Goal: Transaction & Acquisition: Purchase product/service

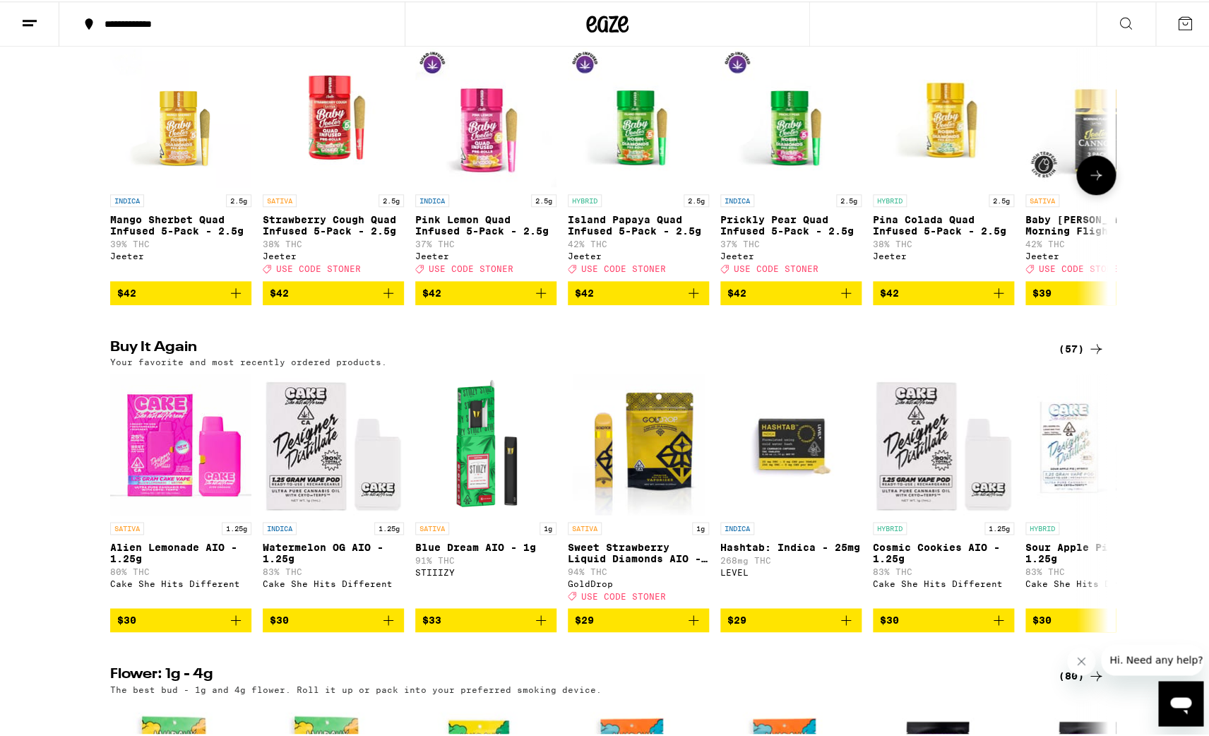
scroll to position [727, 0]
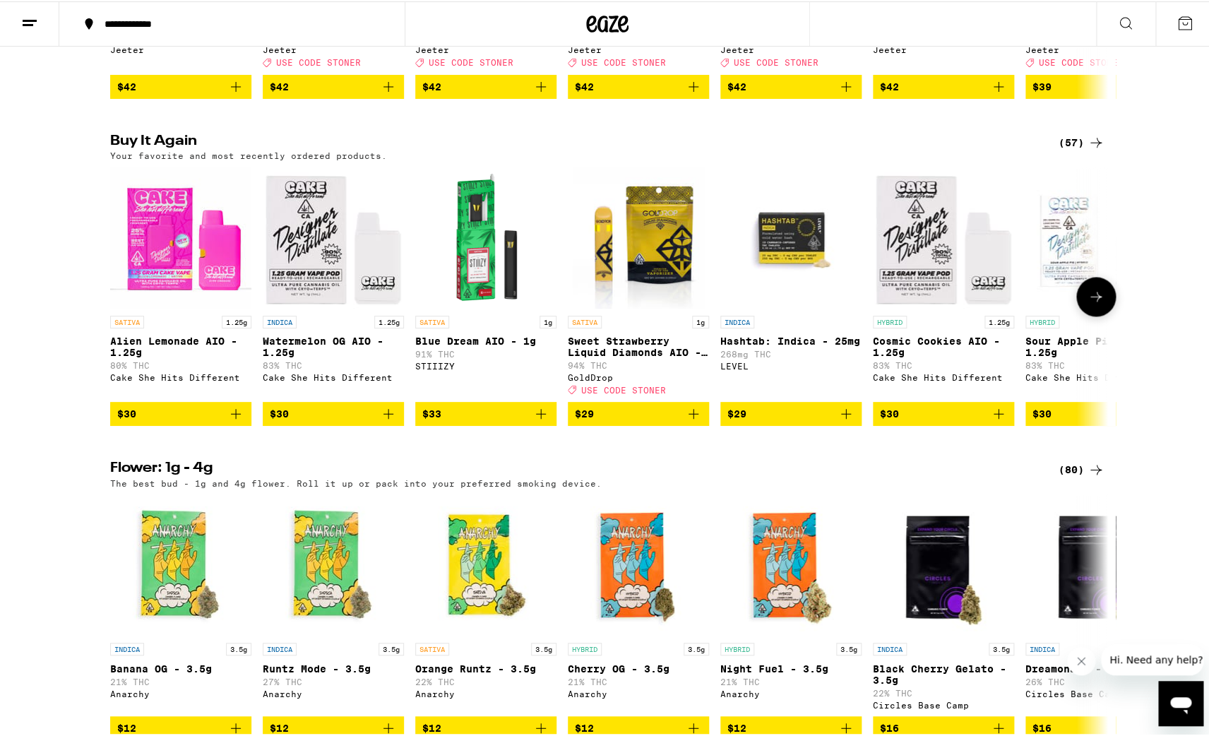
click at [1083, 315] on button at bounding box center [1096, 295] width 40 height 40
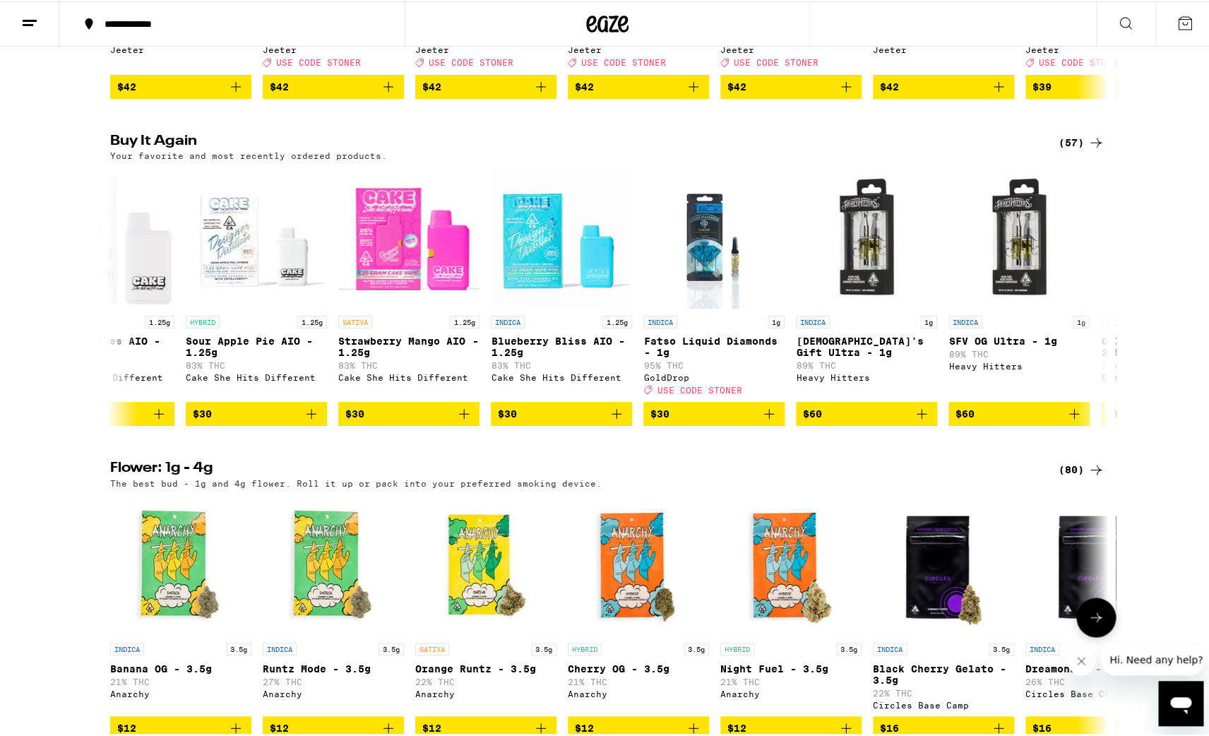
scroll to position [0, 840]
click at [611, 417] on icon "Add to bag" at bounding box center [616, 413] width 10 height 10
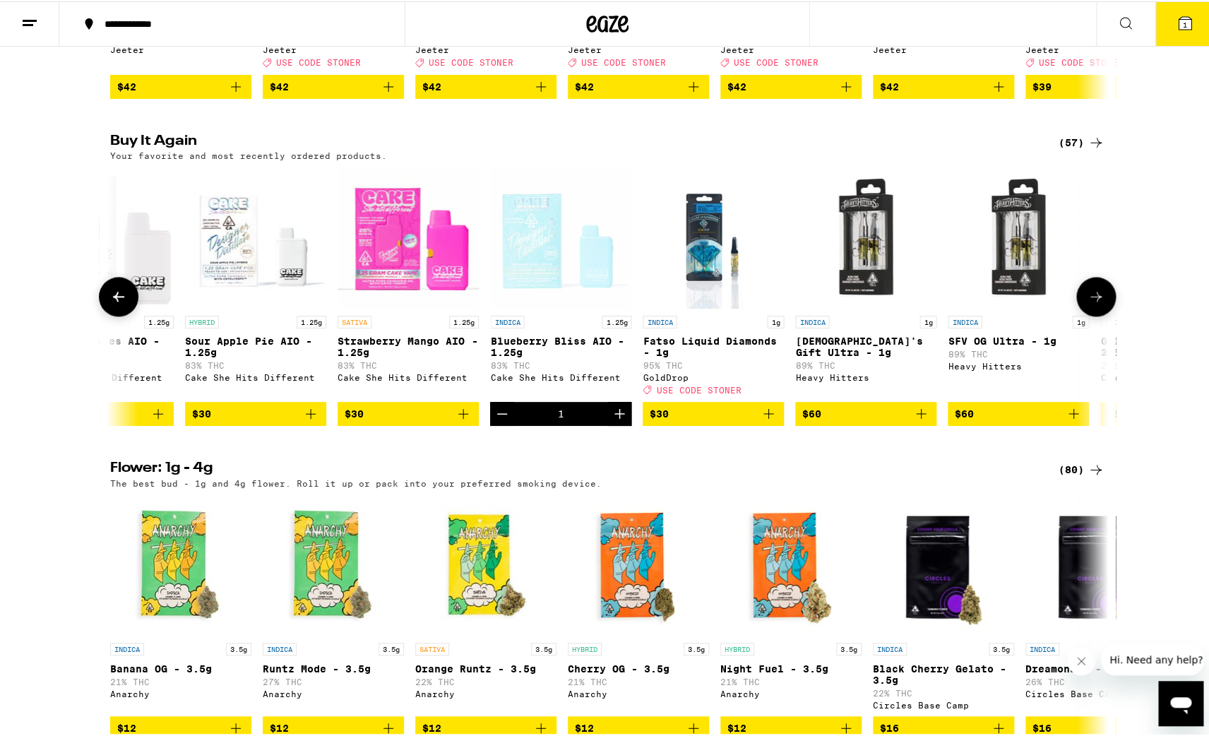
scroll to position [772, 0]
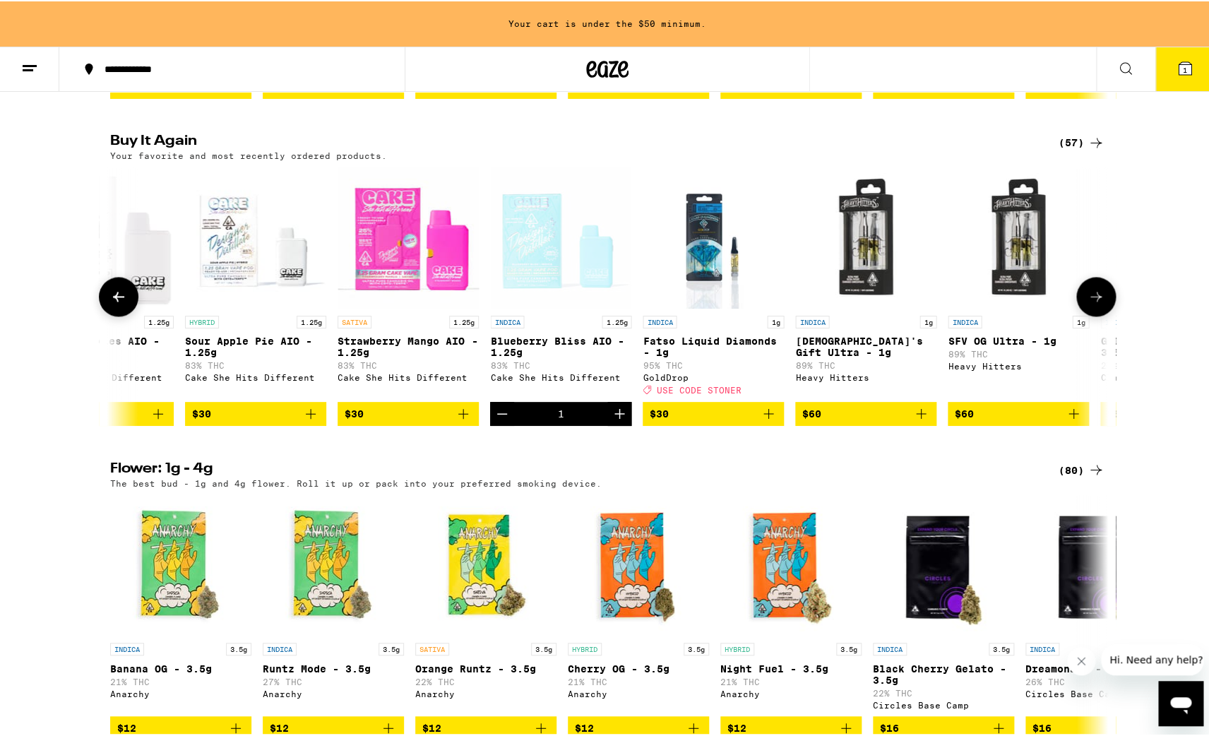
click at [612, 421] on icon "Increment" at bounding box center [619, 412] width 17 height 17
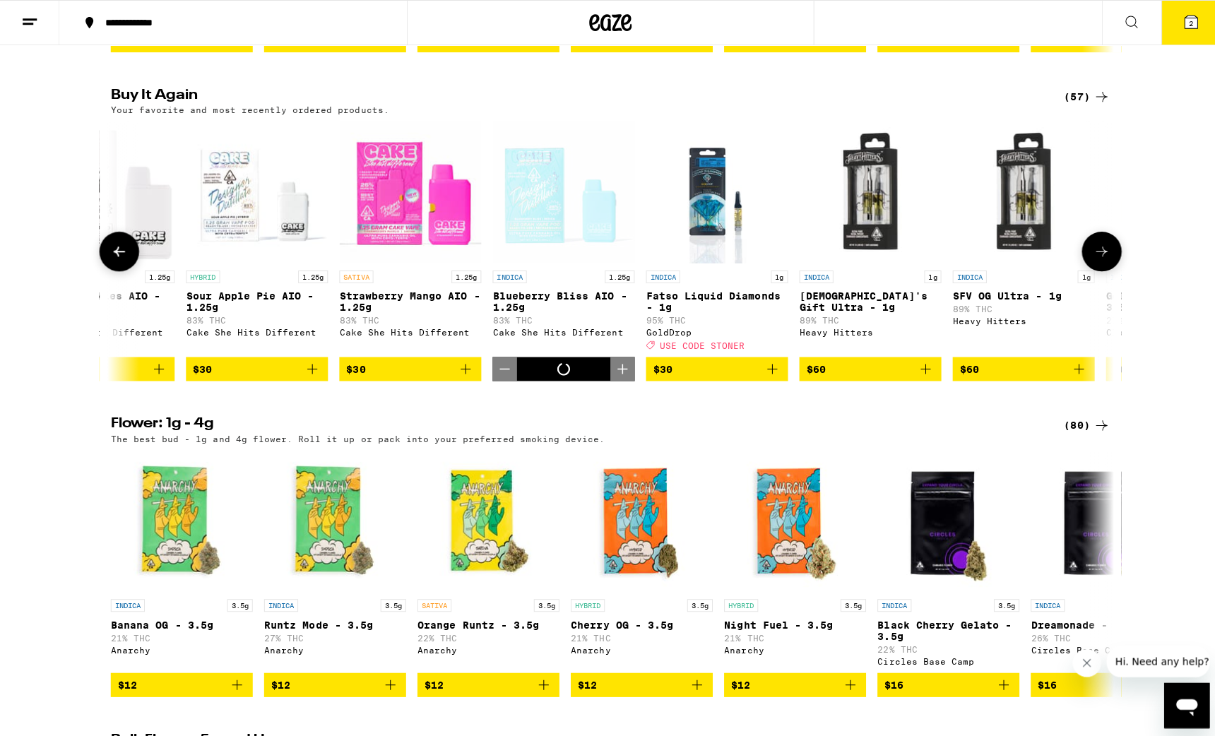
scroll to position [727, 0]
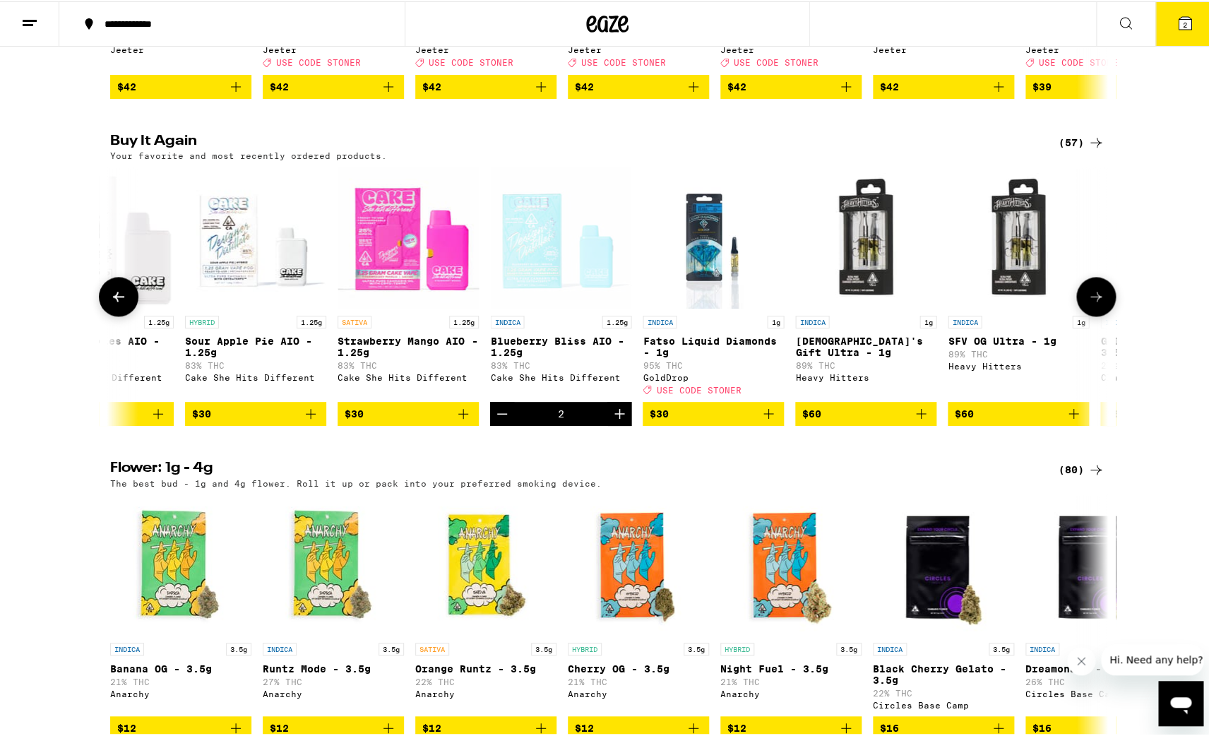
click at [768, 421] on icon "Add to bag" at bounding box center [768, 412] width 17 height 17
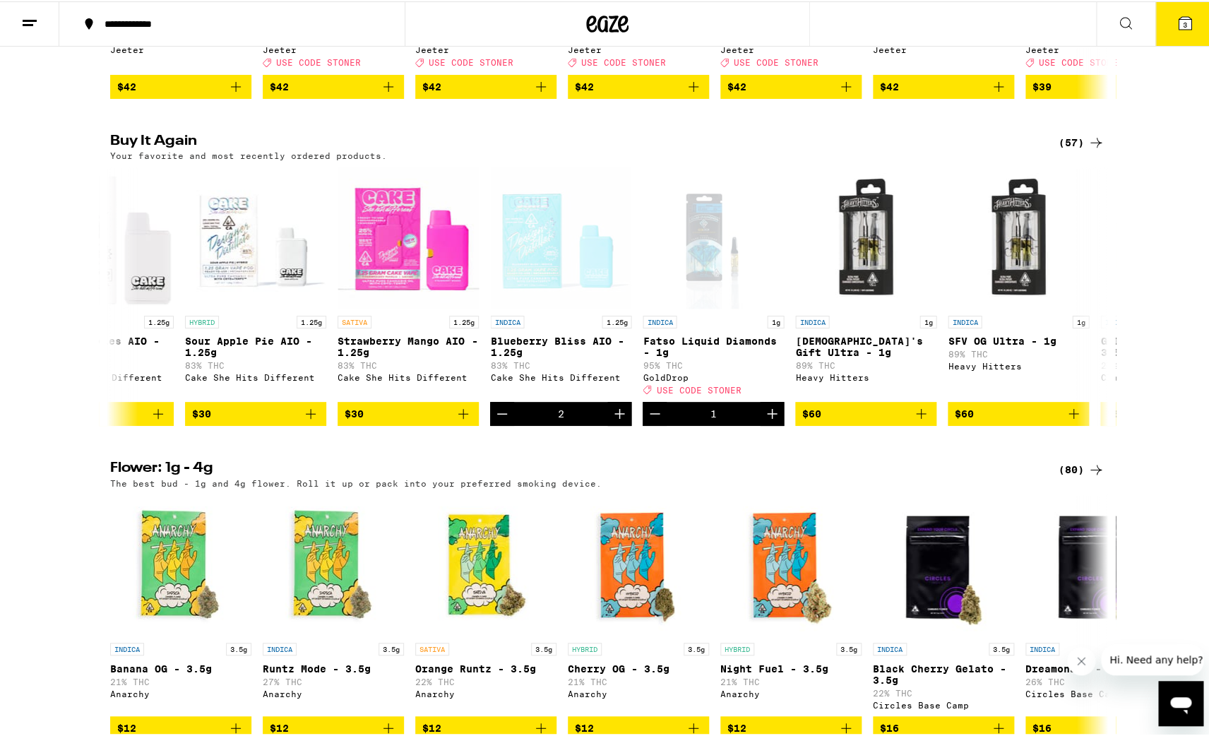
click at [1184, 17] on icon at bounding box center [1185, 22] width 13 height 13
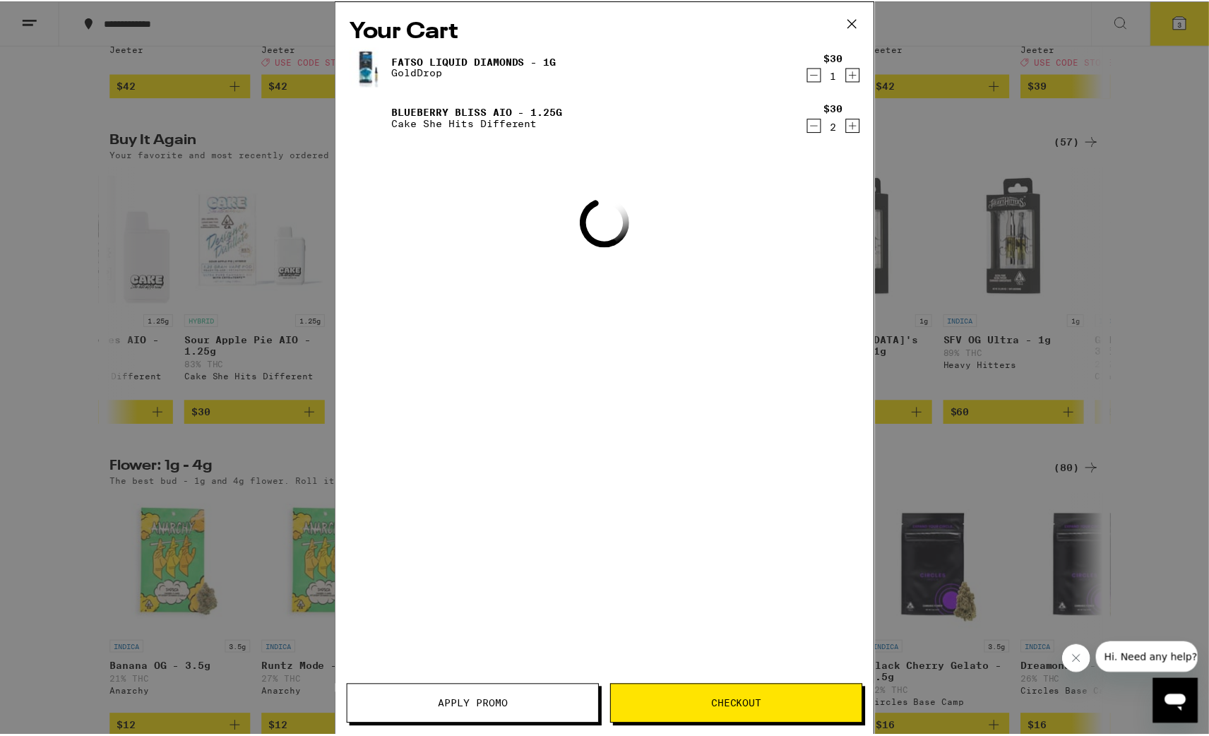
scroll to position [0, 840]
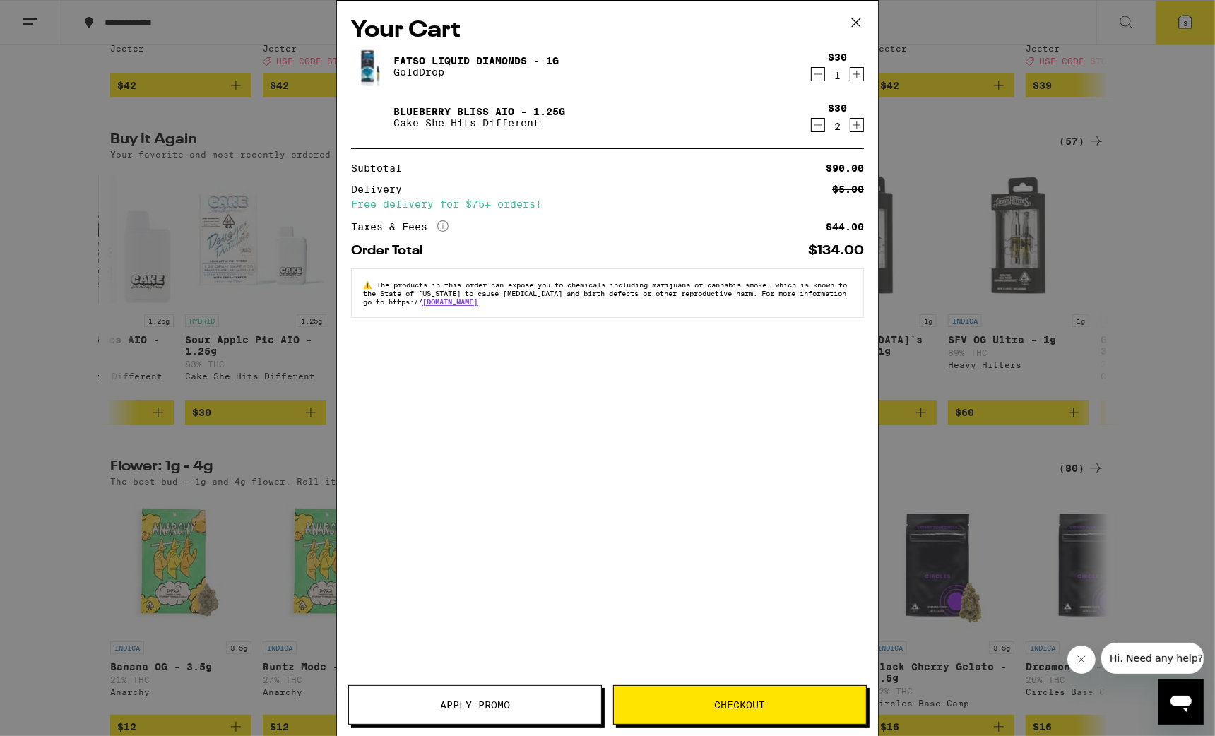
click at [435, 711] on button "Apply Promo" at bounding box center [475, 705] width 254 height 40
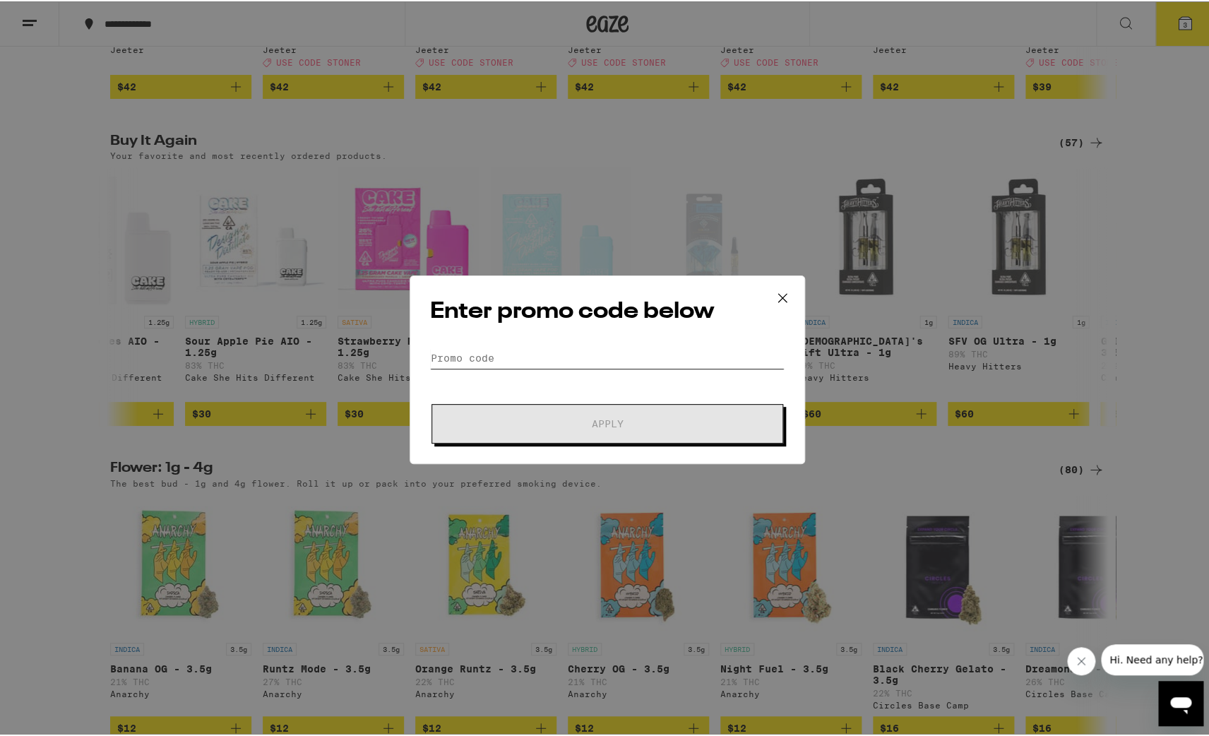
click at [499, 353] on input "Promo Code" at bounding box center [607, 356] width 355 height 21
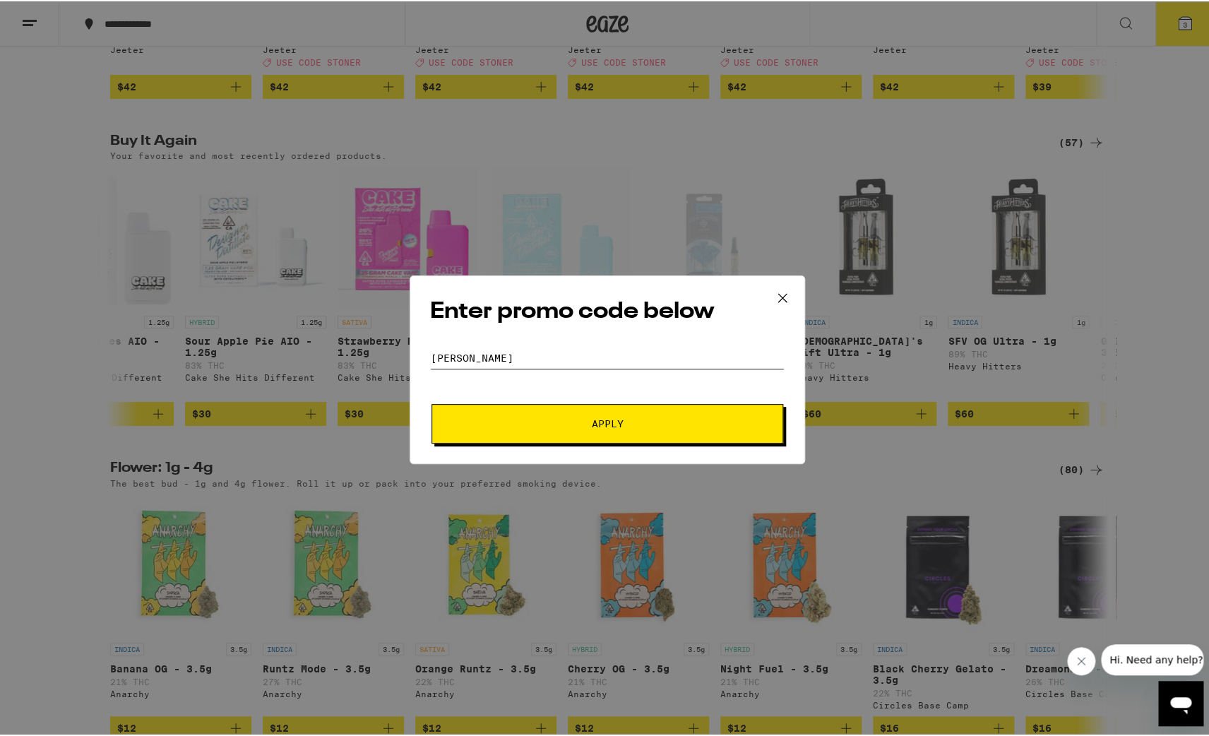
type input "[PERSON_NAME]"
click at [432, 403] on button "Apply" at bounding box center [608, 423] width 352 height 40
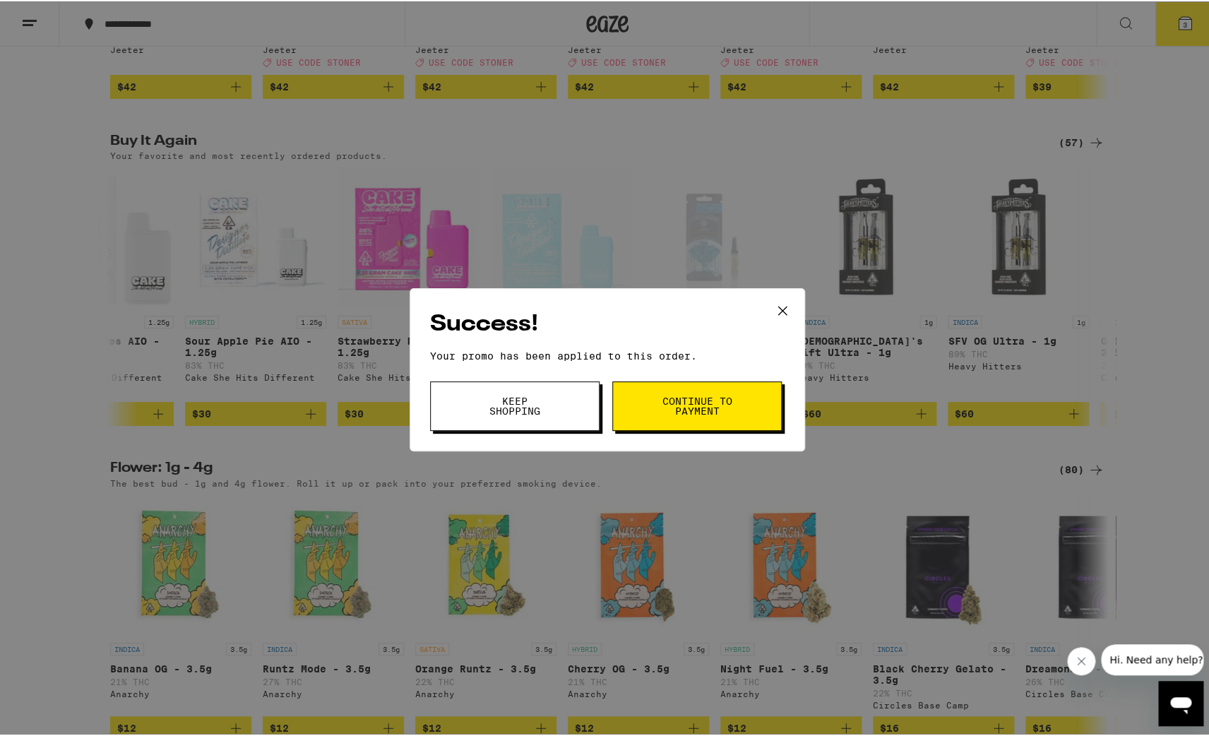
click at [706, 411] on span "Continue to payment" at bounding box center [697, 405] width 72 height 20
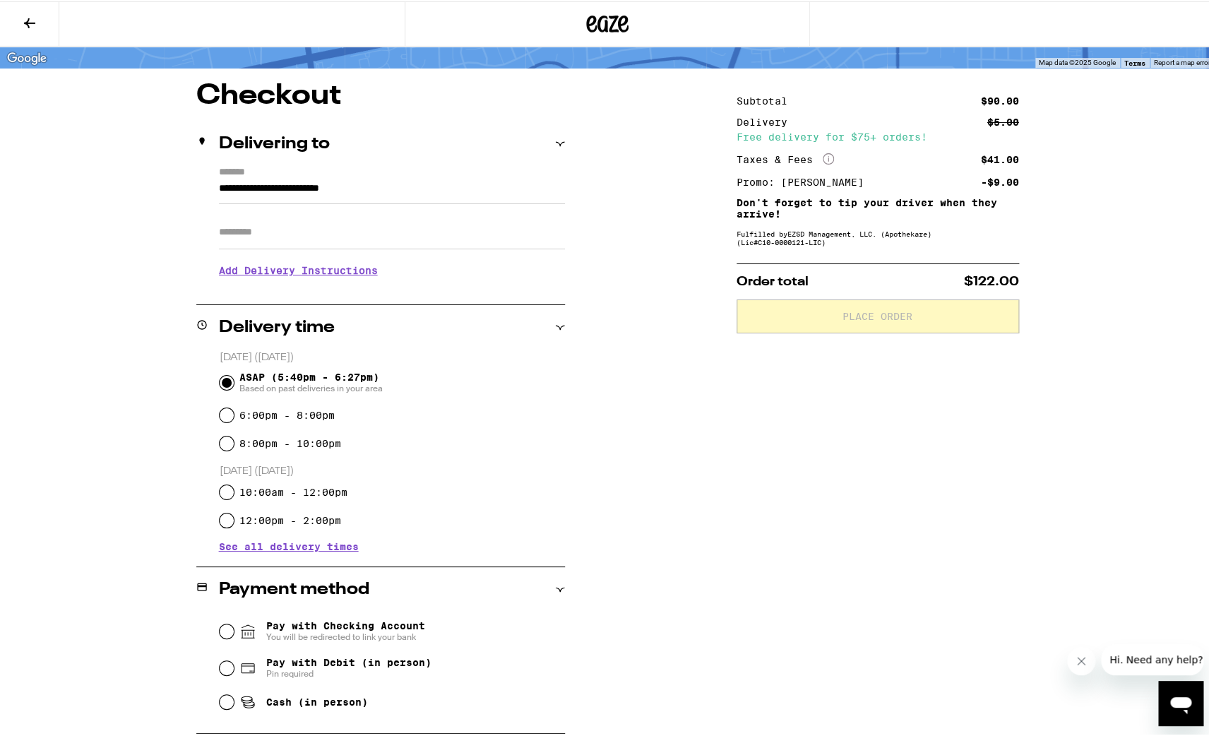
scroll to position [173, 0]
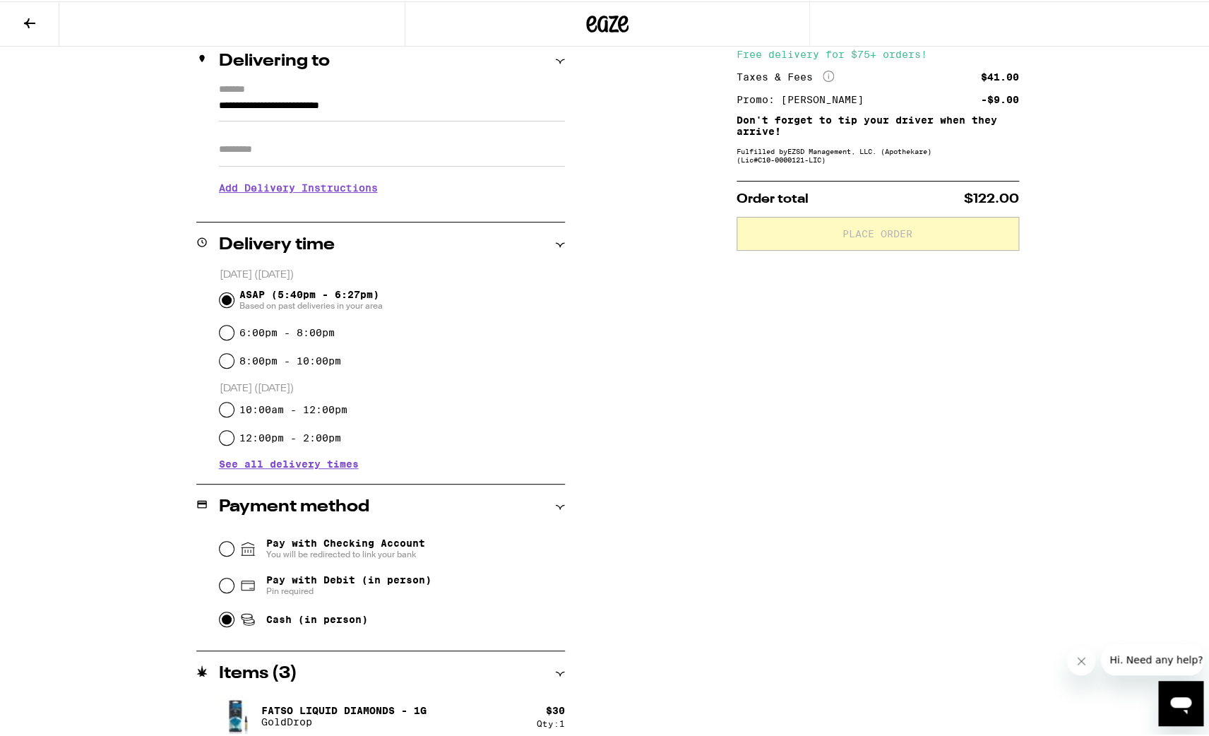
click at [223, 619] on input "Cash (in person)" at bounding box center [227, 618] width 14 height 14
radio input "true"
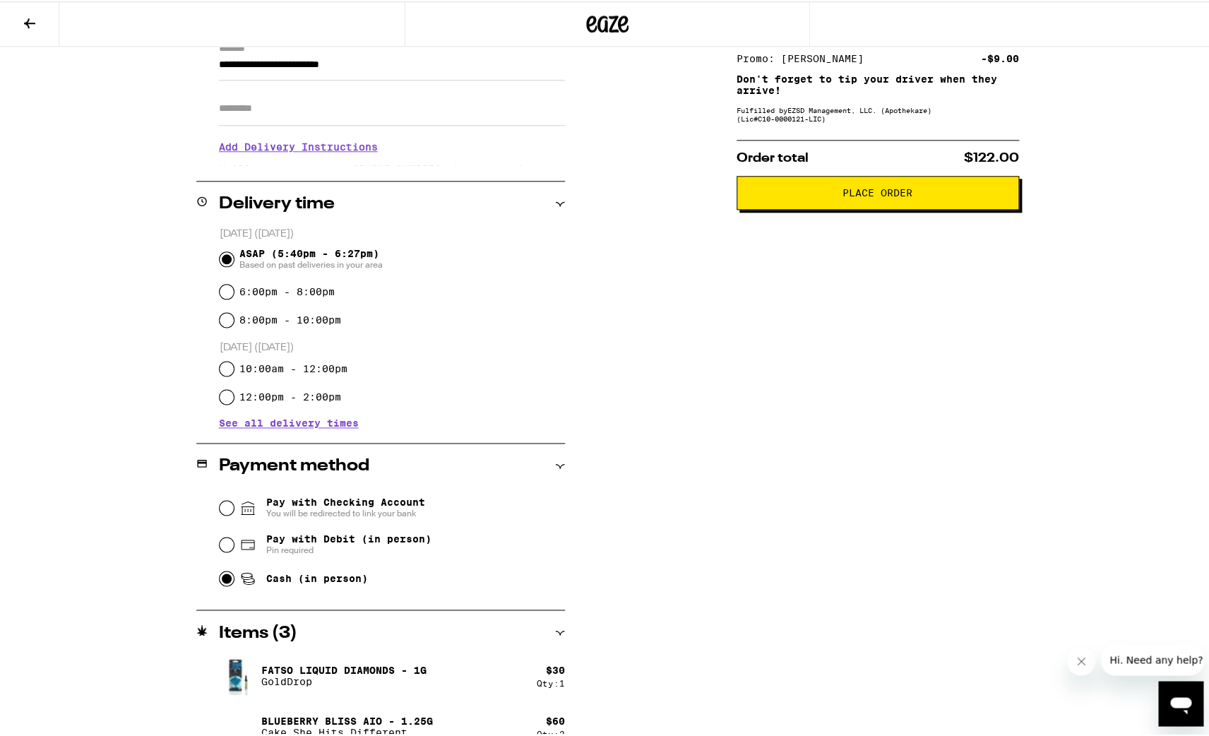
scroll to position [233, 0]
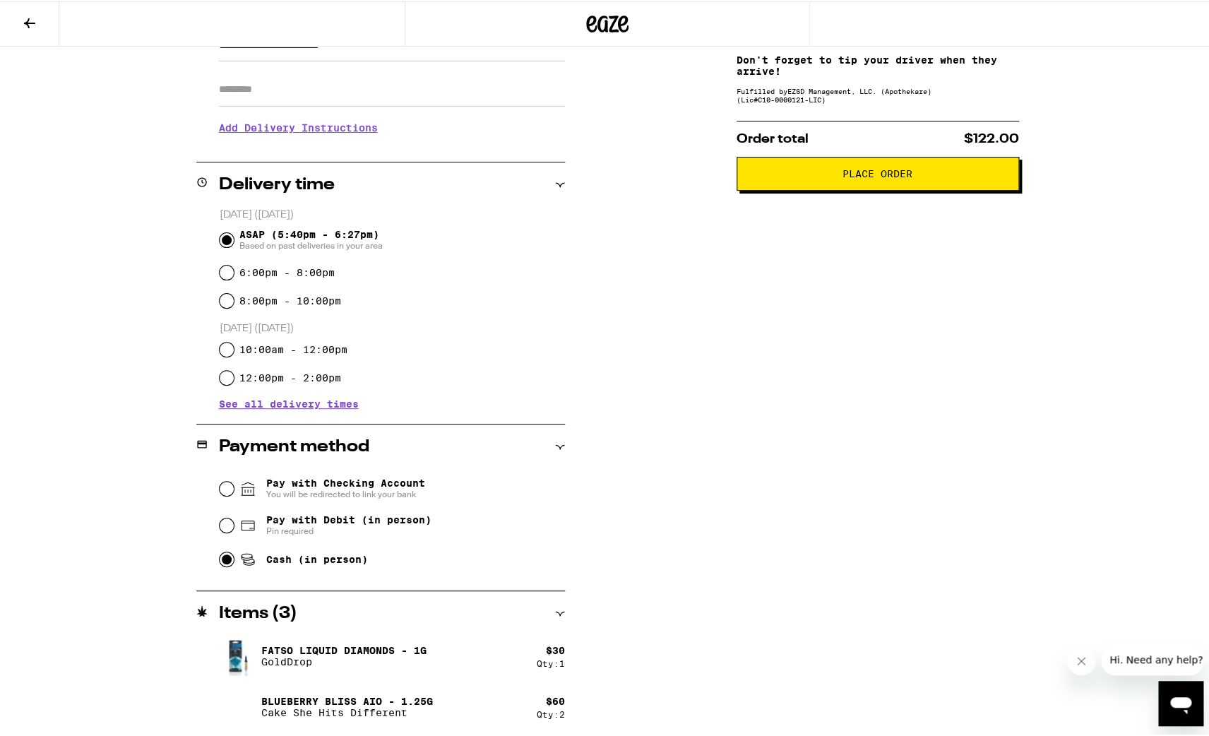
click at [919, 177] on span "Place Order" at bounding box center [878, 172] width 259 height 10
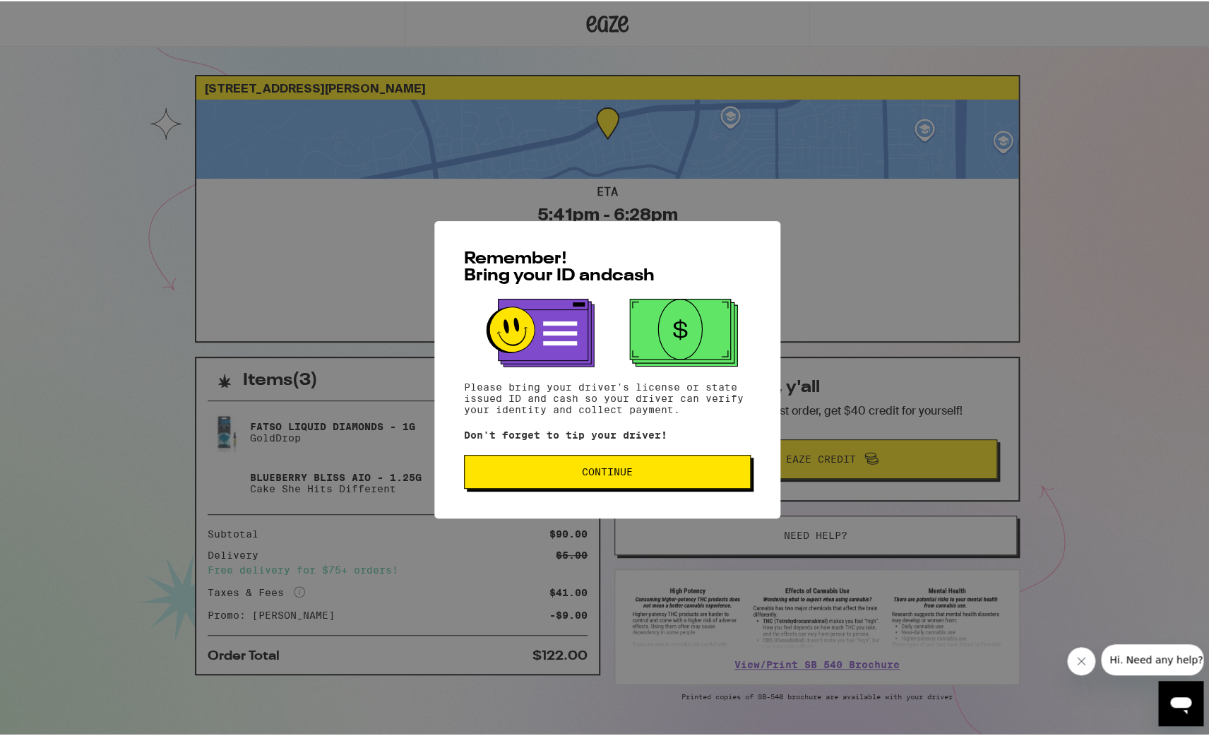
click at [640, 473] on span "Continue" at bounding box center [607, 470] width 263 height 10
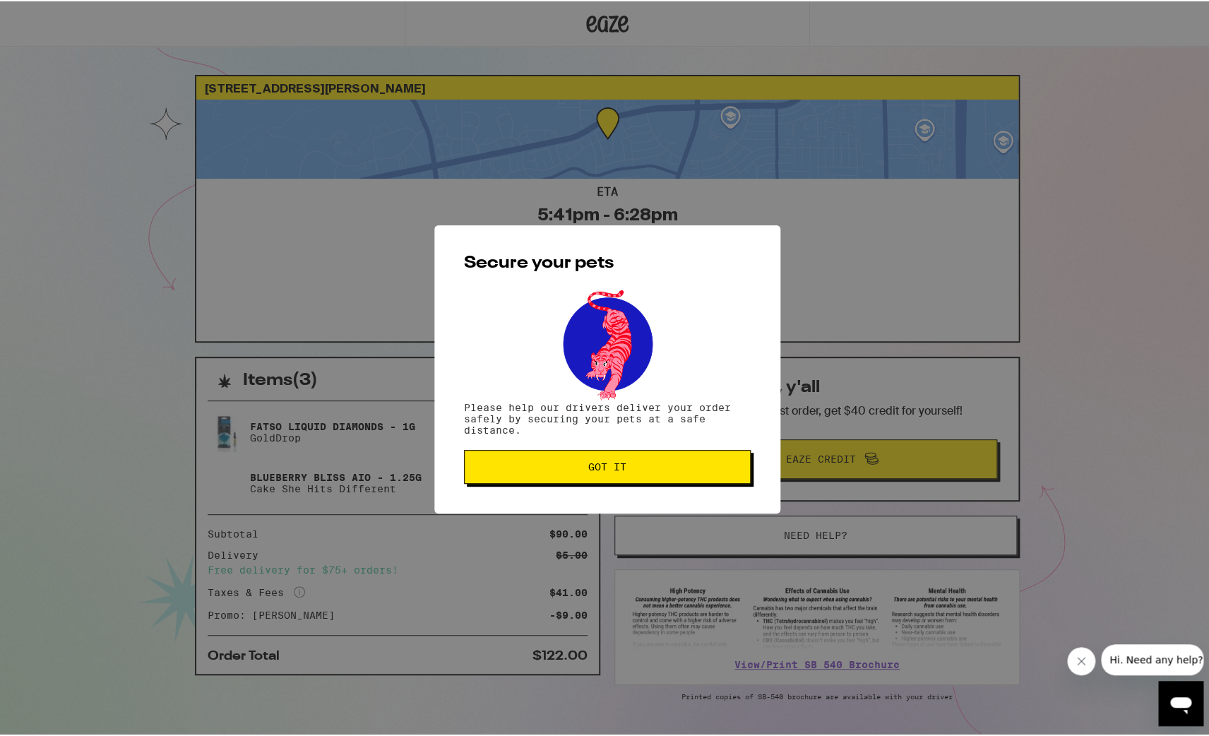
click at [640, 470] on span "Got it" at bounding box center [607, 466] width 263 height 10
